Goal: Book appointment/travel/reservation

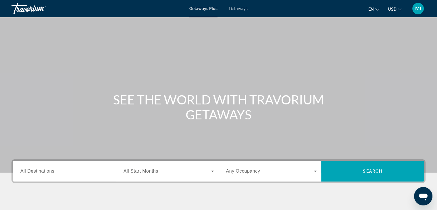
click at [52, 172] on span "All Destinations" at bounding box center [37, 170] width 34 height 5
click at [52, 172] on input "Destination All Destinations" at bounding box center [65, 171] width 91 height 7
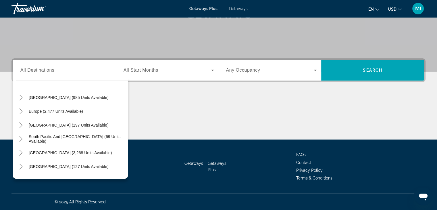
scroll to position [53, 0]
click at [75, 110] on span "Europe (2,477 units available)" at bounding box center [56, 112] width 54 height 5
type input "**********"
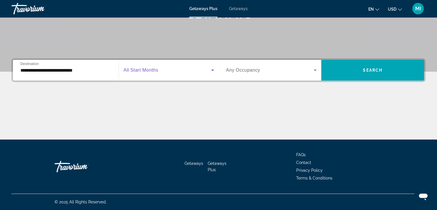
click at [158, 73] on span "Search widget" at bounding box center [167, 70] width 88 height 7
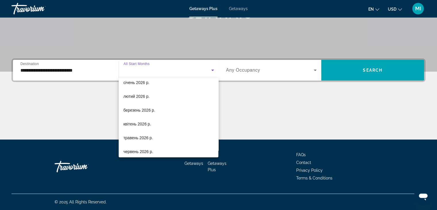
scroll to position [76, 0]
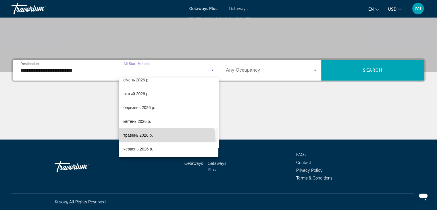
click at [156, 140] on mat-option "травень 2026 р." at bounding box center [169, 135] width 100 height 14
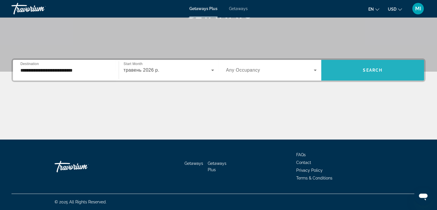
click at [365, 69] on span "Search" at bounding box center [373, 70] width 20 height 5
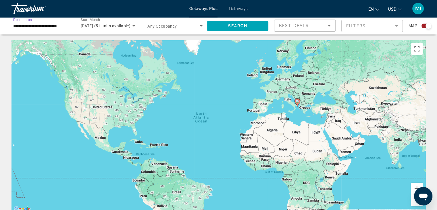
click at [63, 25] on input "**********" at bounding box center [40, 26] width 55 height 7
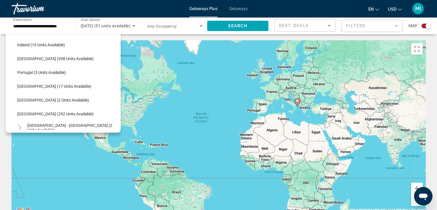
scroll to position [200, 0]
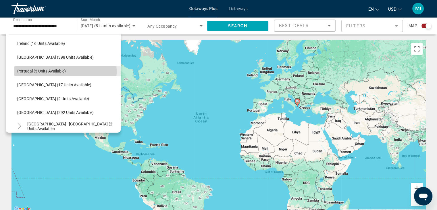
click at [59, 71] on span "Portugal (3 units available)" at bounding box center [41, 71] width 49 height 5
type input "**********"
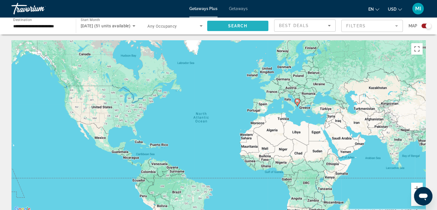
click at [232, 24] on span "Search" at bounding box center [238, 26] width 20 height 5
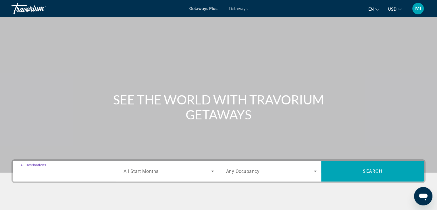
click at [77, 168] on input "Destination All Destinations" at bounding box center [65, 171] width 91 height 7
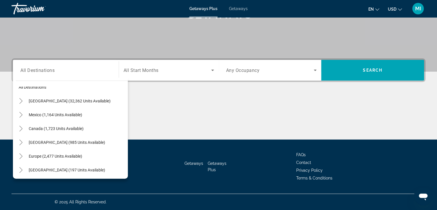
scroll to position [12, 0]
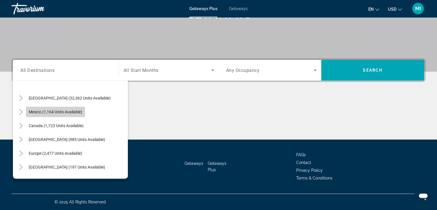
click at [54, 112] on span "Mexico (1,164 units available)" at bounding box center [55, 111] width 53 height 5
type input "**********"
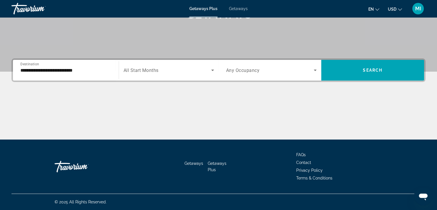
click at [168, 75] on div "Search widget" at bounding box center [168, 70] width 90 height 16
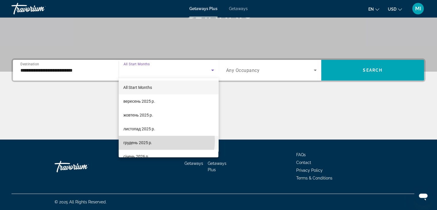
click at [163, 140] on mat-option "грудень 2025 р." at bounding box center [169, 142] width 100 height 14
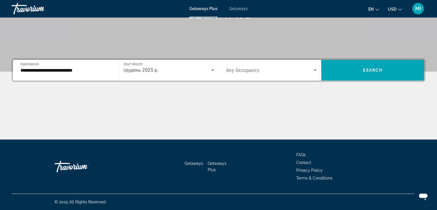
click at [302, 74] on div "Search widget" at bounding box center [271, 70] width 91 height 16
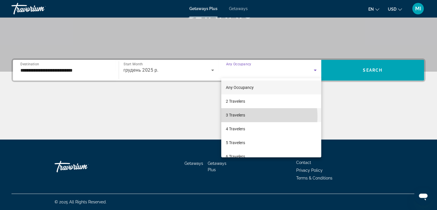
click at [252, 116] on mat-option "3 Travelers" at bounding box center [271, 115] width 100 height 14
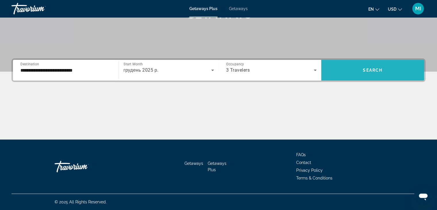
click at [359, 68] on span "Search widget" at bounding box center [372, 70] width 103 height 14
